Goal: Task Accomplishment & Management: Manage account settings

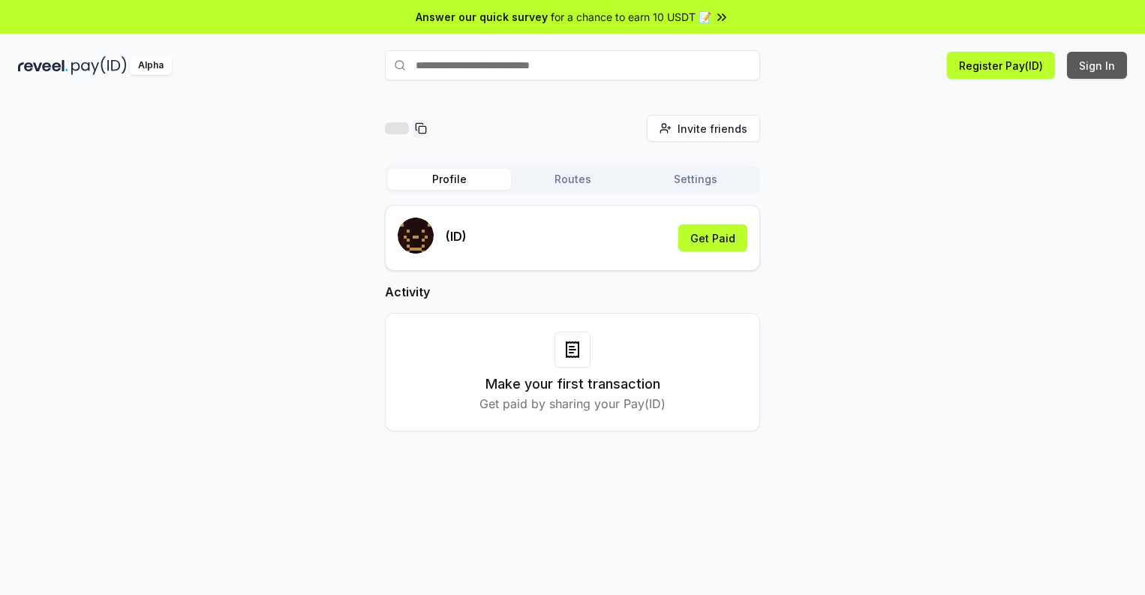
click at [1098, 65] on button "Sign In" at bounding box center [1097, 65] width 60 height 27
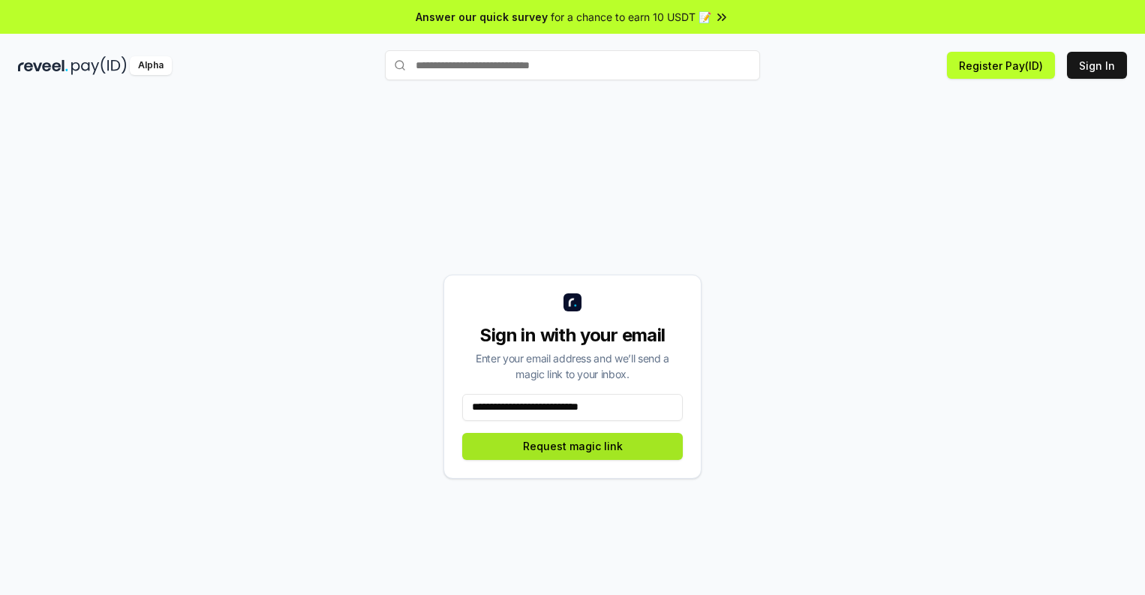
type input "**********"
click at [573, 446] on button "Request magic link" at bounding box center [572, 446] width 221 height 27
